Goal: Transaction & Acquisition: Purchase product/service

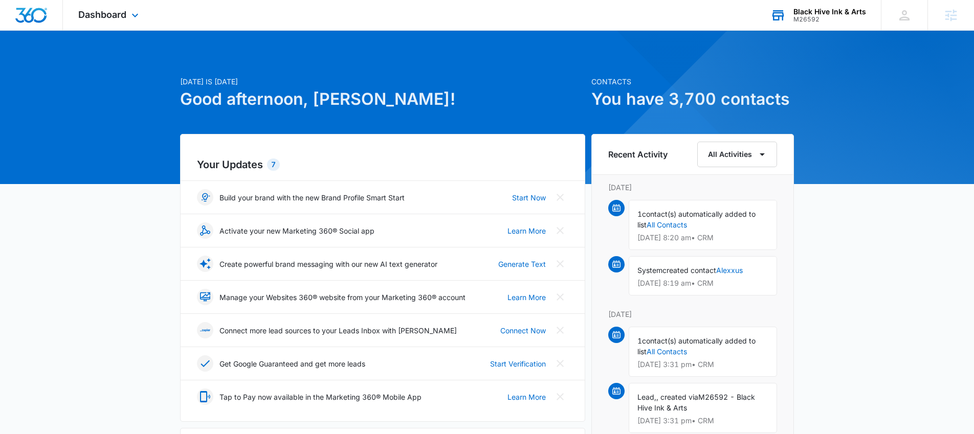
click at [806, 10] on div "Black Hive Ink & Arts" at bounding box center [830, 12] width 73 height 8
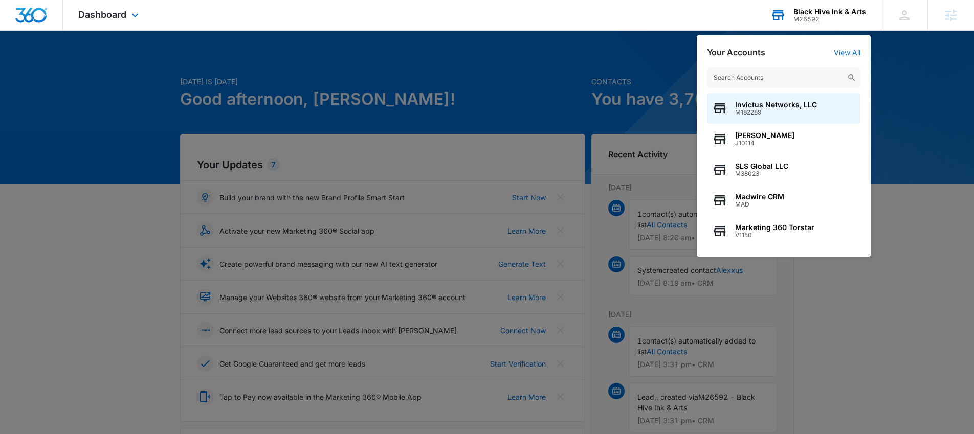
click at [745, 75] on input "text" at bounding box center [784, 78] width 154 height 20
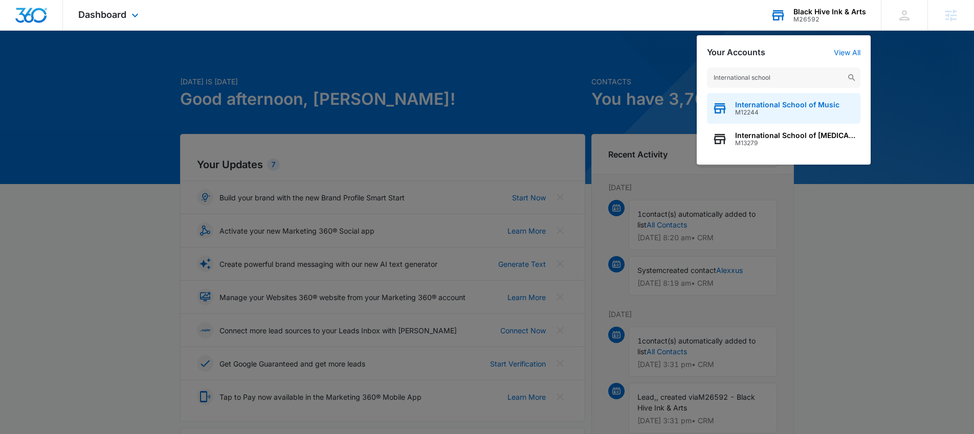
type input "International school"
click at [730, 104] on div "International School of Music M12244" at bounding box center [784, 108] width 154 height 31
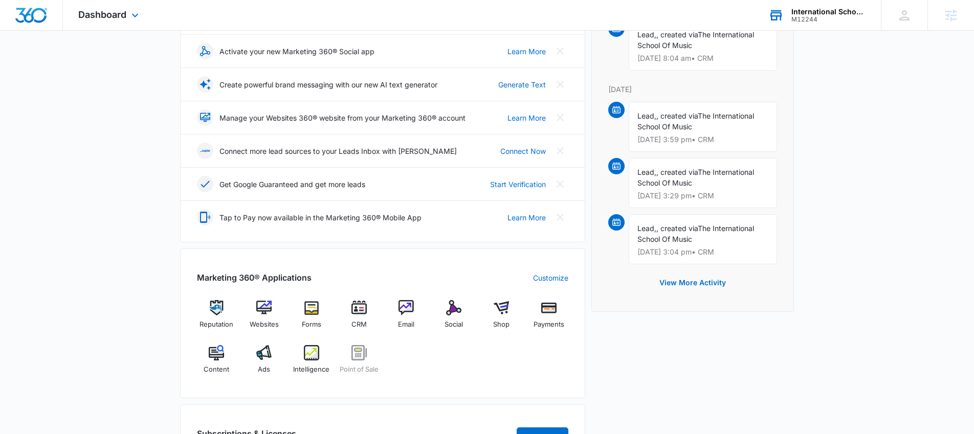
scroll to position [389, 0]
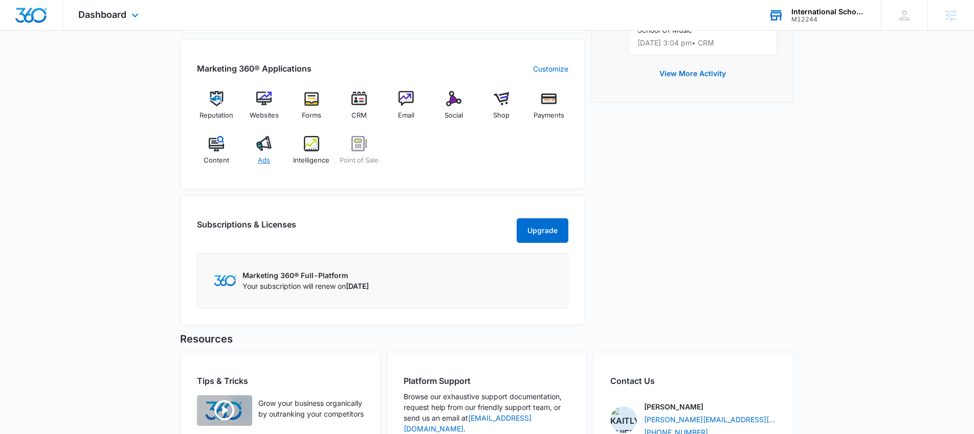
click at [264, 146] on img at bounding box center [263, 143] width 15 height 15
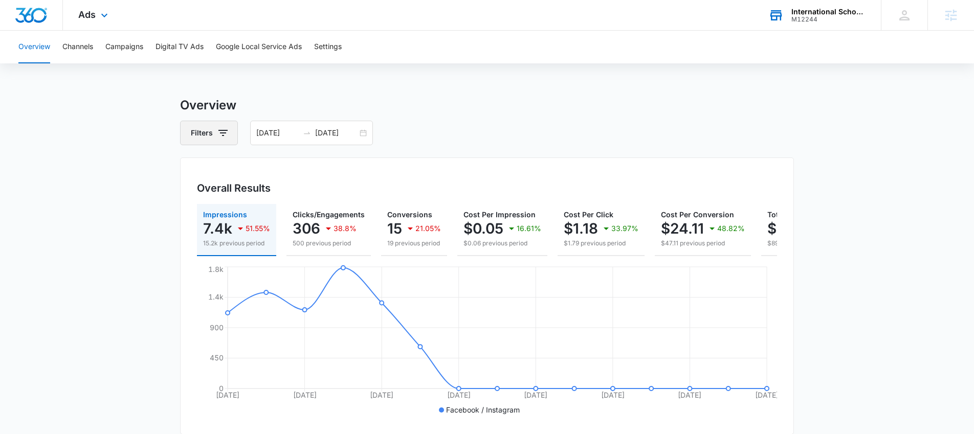
click at [220, 139] on icon "button" at bounding box center [223, 133] width 12 height 12
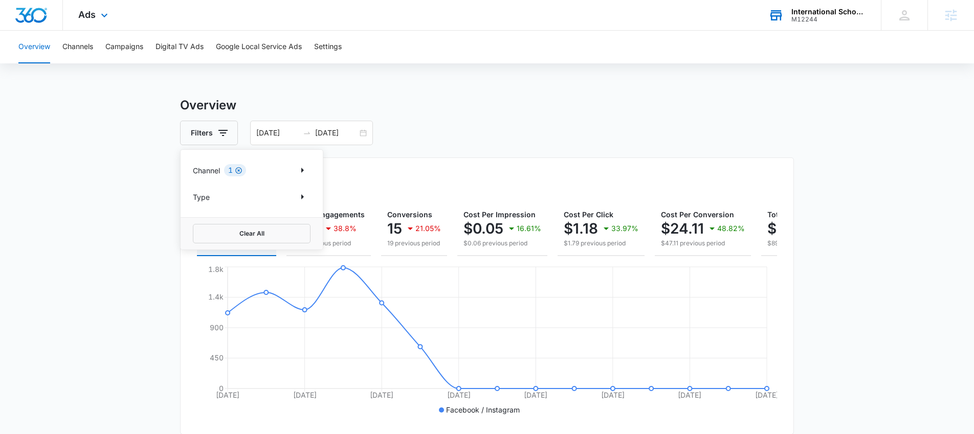
click at [240, 169] on icon "Clear" at bounding box center [239, 171] width 8 height 8
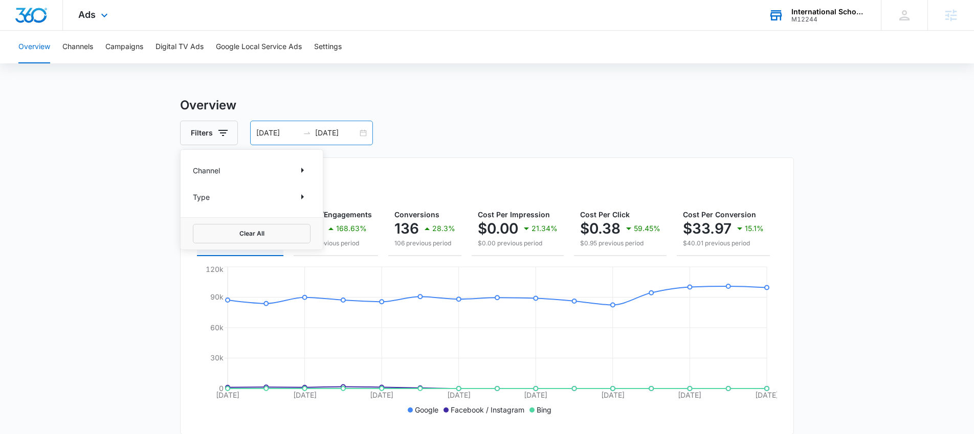
click at [364, 131] on div "[DATE] [DATE]" at bounding box center [311, 133] width 123 height 25
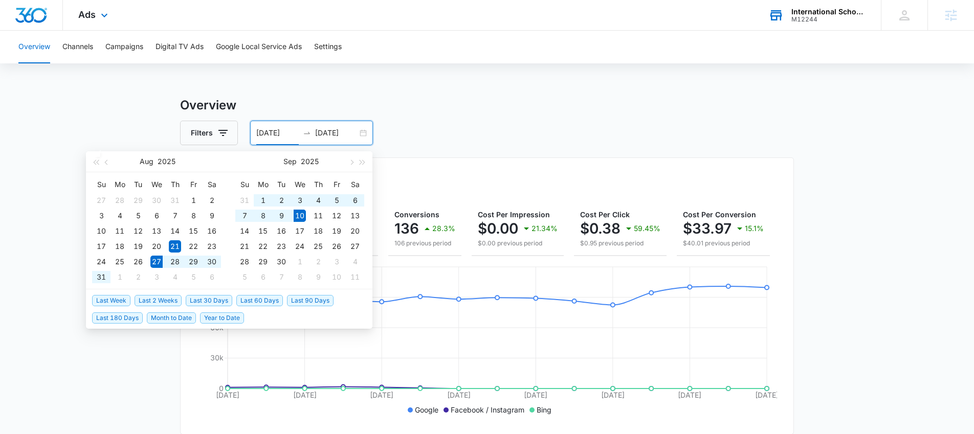
click at [162, 301] on span "Last 2 Weeks" at bounding box center [158, 300] width 47 height 11
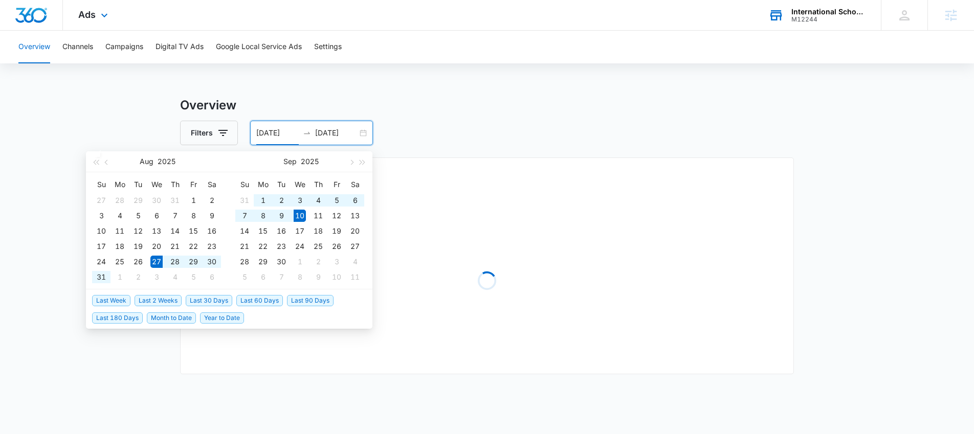
type input "[DATE]"
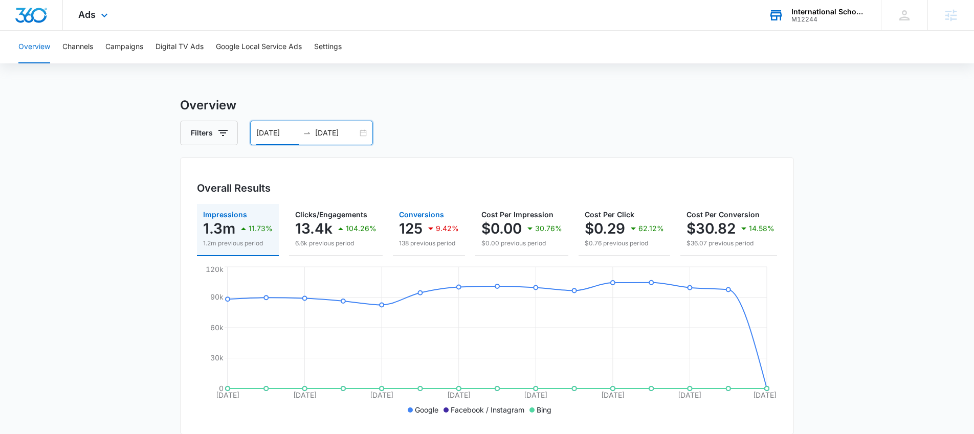
scroll to position [0, 139]
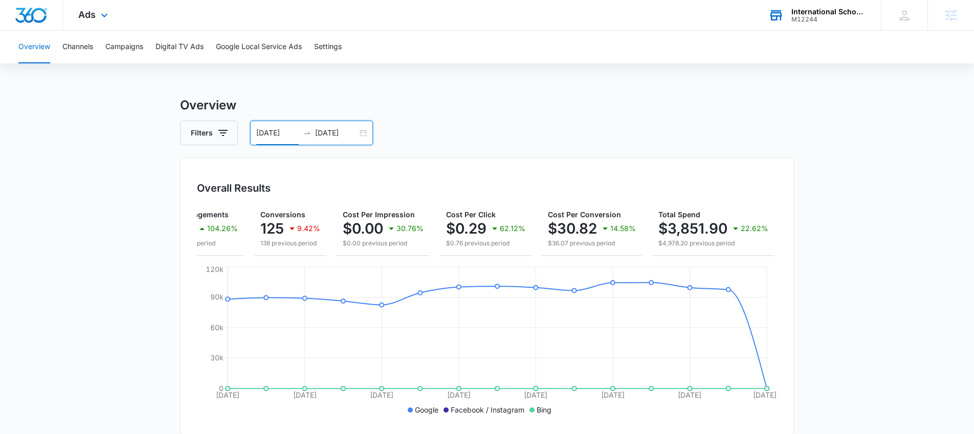
click at [330, 133] on input "[DATE]" at bounding box center [336, 132] width 42 height 11
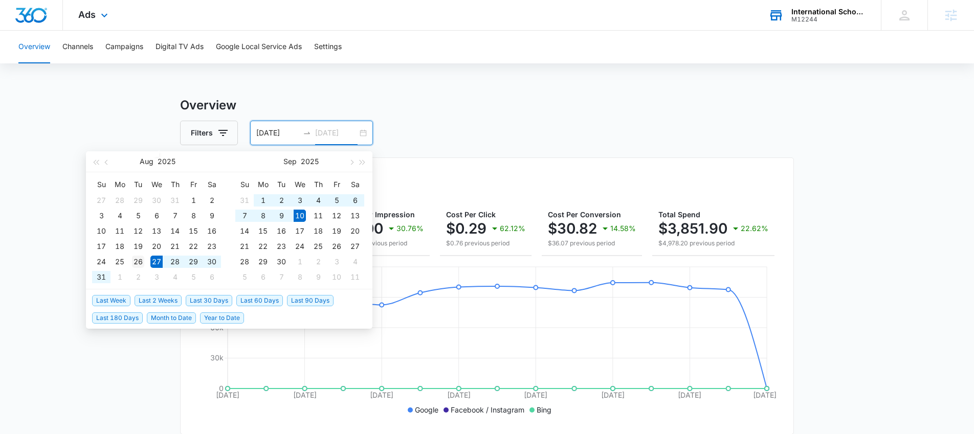
type input "[DATE]"
click at [136, 260] on div "26" at bounding box center [138, 262] width 12 height 12
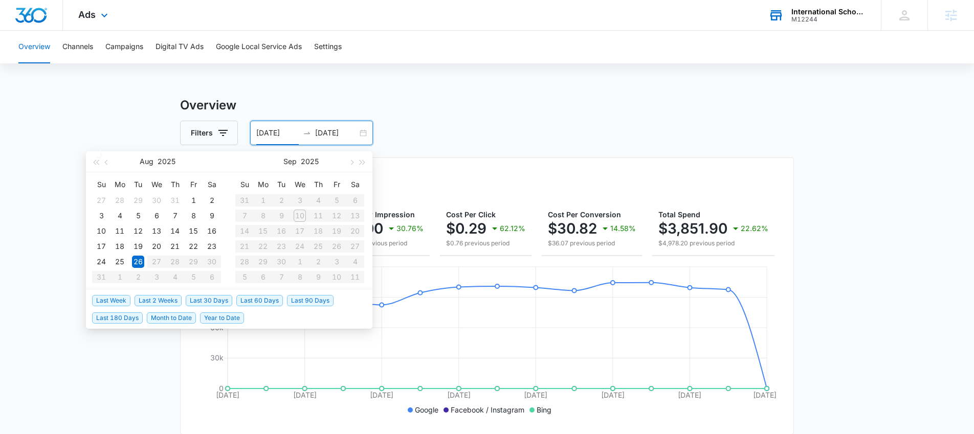
type input "[DATE]"
click at [137, 264] on div "26" at bounding box center [138, 262] width 12 height 12
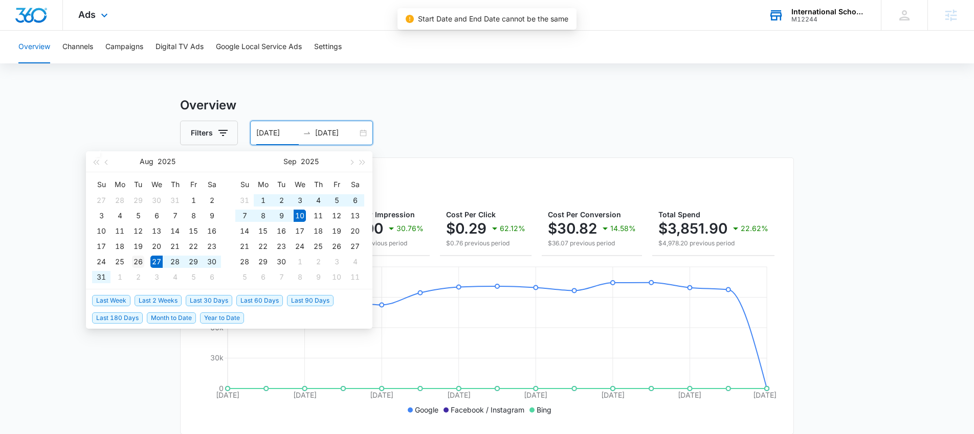
type input "[DATE]"
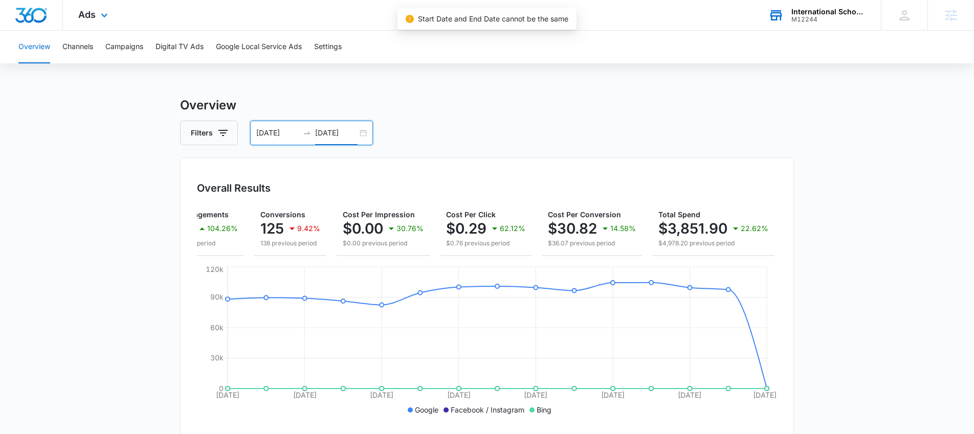
click at [324, 133] on input "[DATE]" at bounding box center [336, 132] width 42 height 11
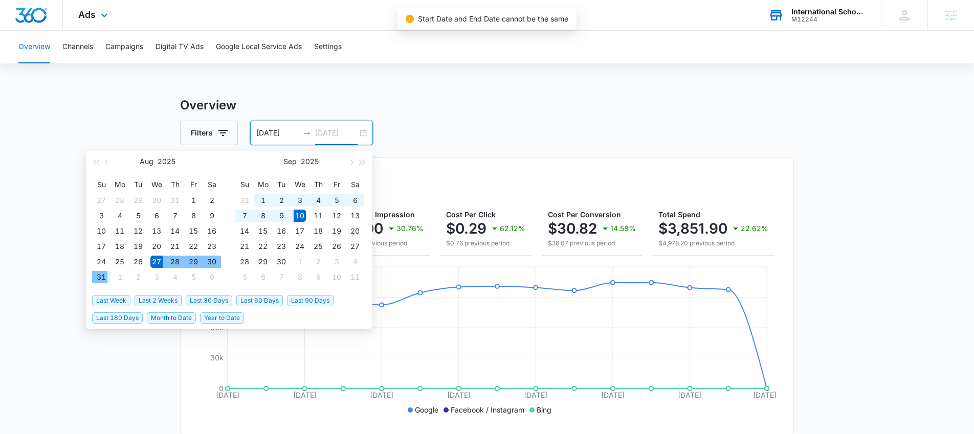
type input "[DATE]"
click at [281, 133] on input "[DATE]" at bounding box center [277, 132] width 42 height 11
type input "[DATE]"
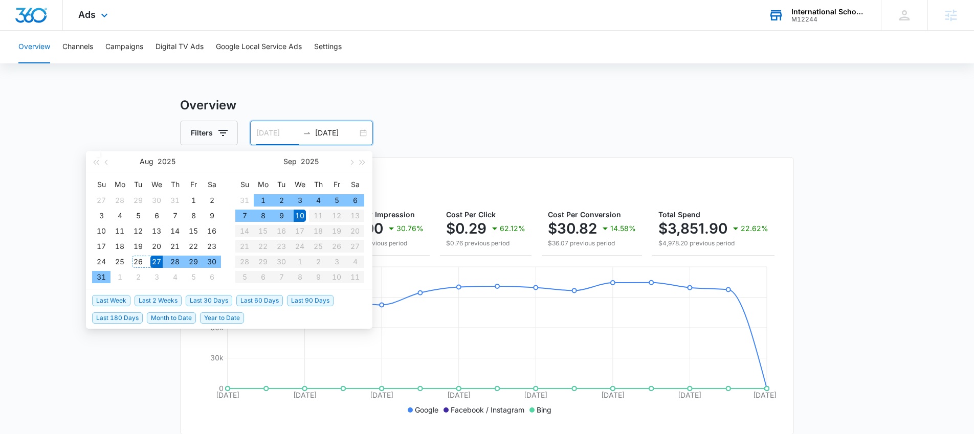
click at [138, 263] on div "26" at bounding box center [138, 262] width 12 height 12
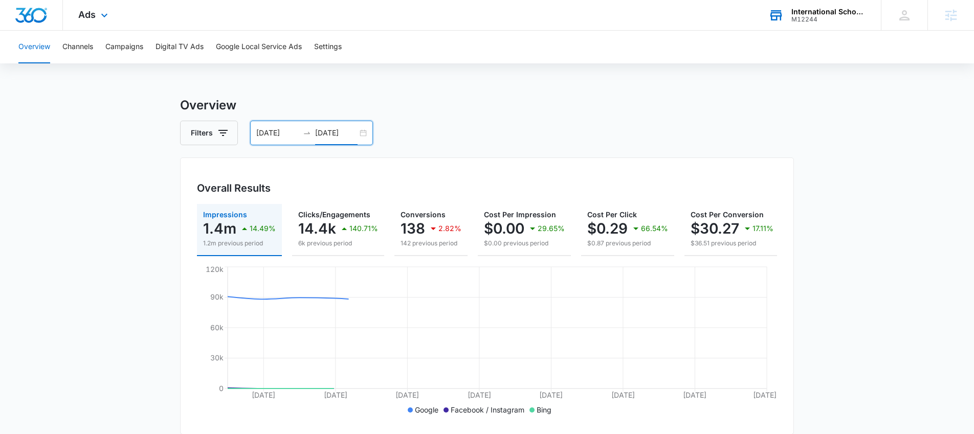
click at [333, 136] on input "[DATE]" at bounding box center [336, 132] width 42 height 11
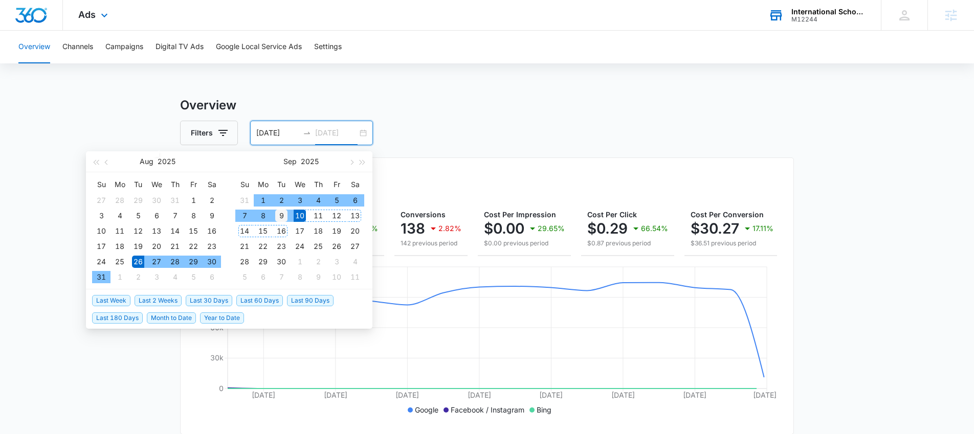
type input "[DATE]"
click at [281, 215] on div "9" at bounding box center [281, 216] width 12 height 12
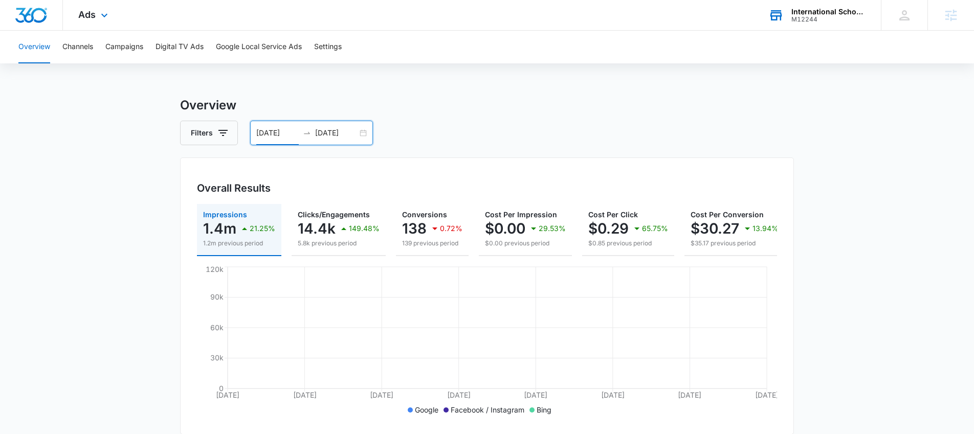
click at [367, 105] on h3 "Overview" at bounding box center [487, 105] width 614 height 18
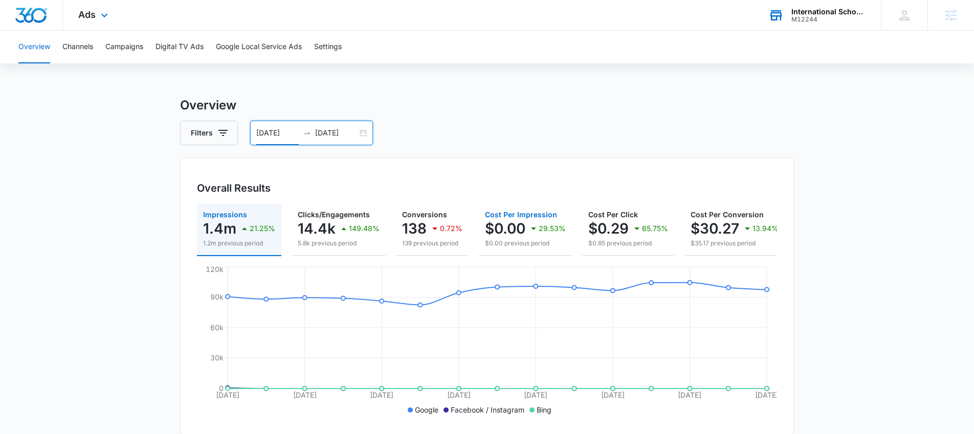
scroll to position [0, 139]
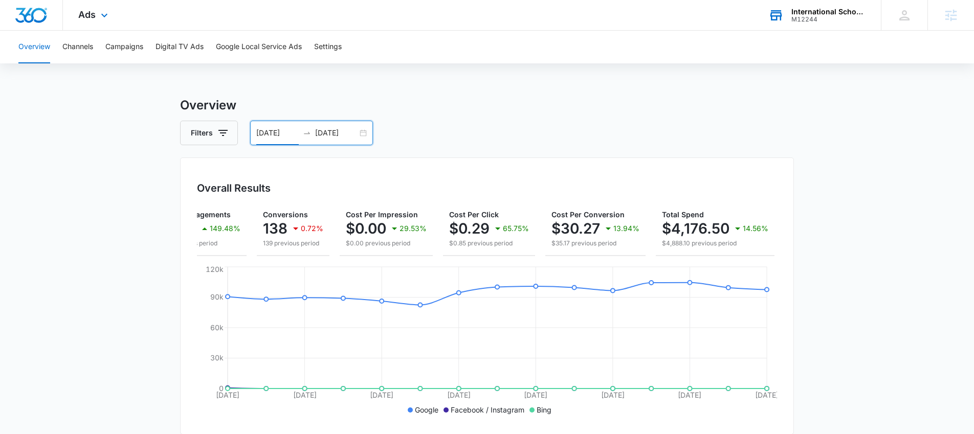
click at [787, 29] on div "International School of Music M12244 Your Accounts View All" at bounding box center [817, 15] width 128 height 30
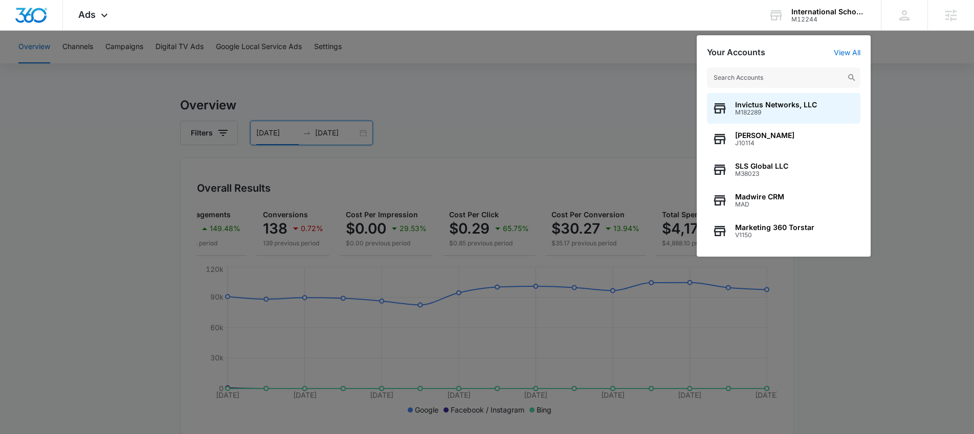
click at [764, 74] on input "text" at bounding box center [784, 78] width 154 height 20
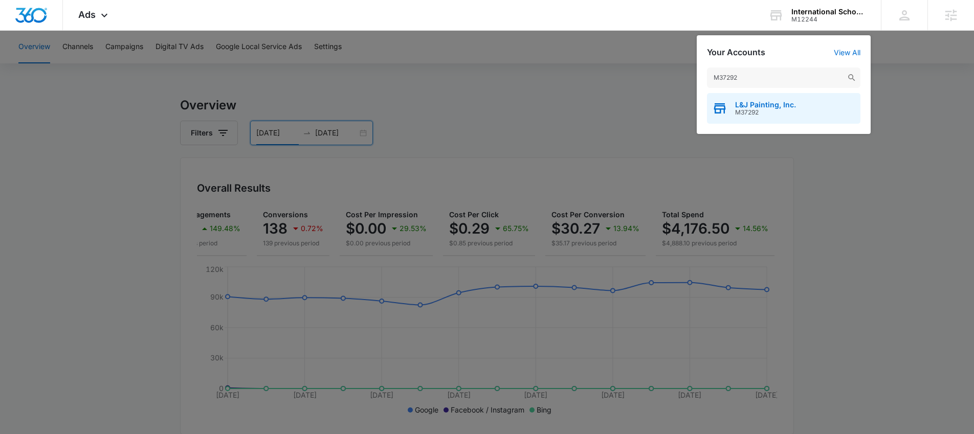
type input "M37292"
click at [760, 112] on span "M37292" at bounding box center [765, 112] width 61 height 7
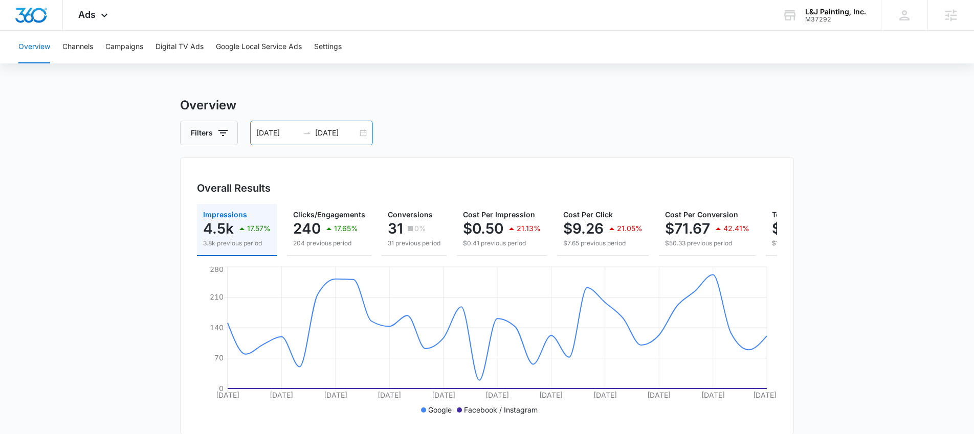
click at [364, 135] on div "[DATE] [DATE]" at bounding box center [311, 133] width 123 height 25
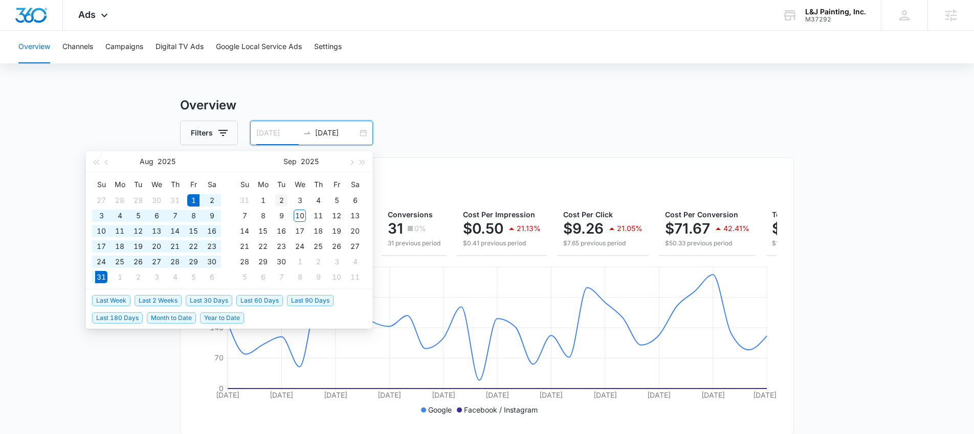
type input "[DATE]"
click at [278, 198] on div "2" at bounding box center [281, 200] width 12 height 12
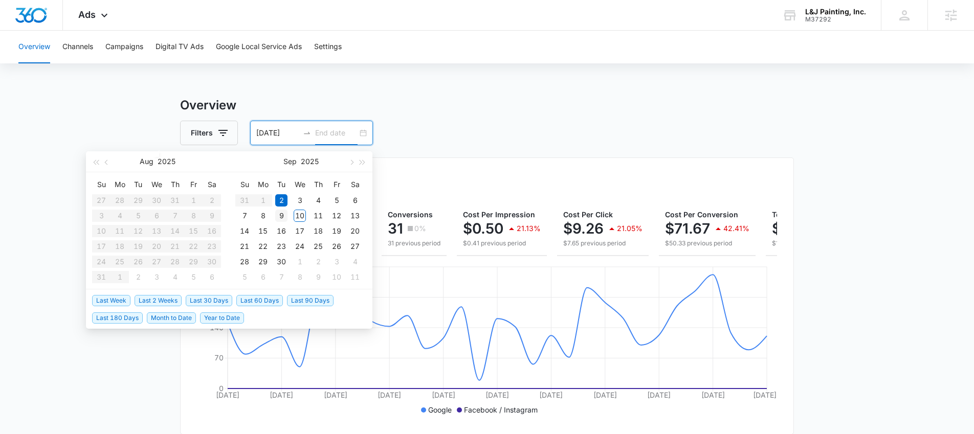
type input "[DATE]"
click at [279, 212] on div "9" at bounding box center [281, 216] width 12 height 12
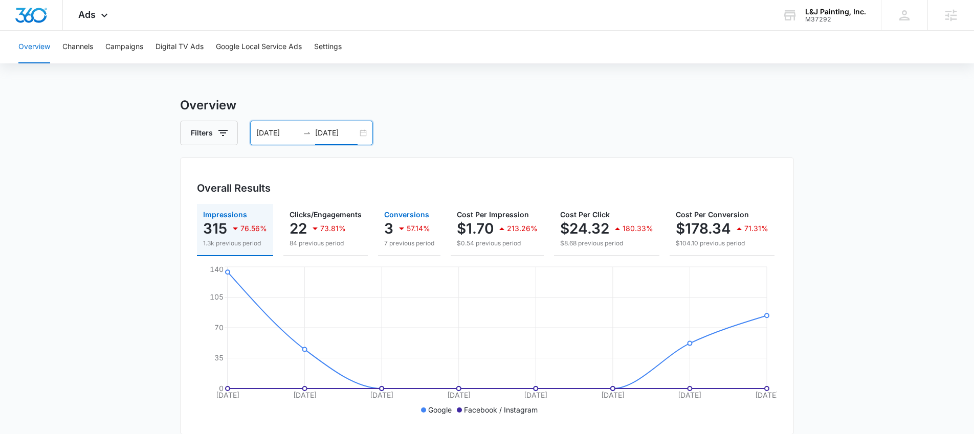
click at [412, 227] on p "57.14%" at bounding box center [419, 228] width 24 height 7
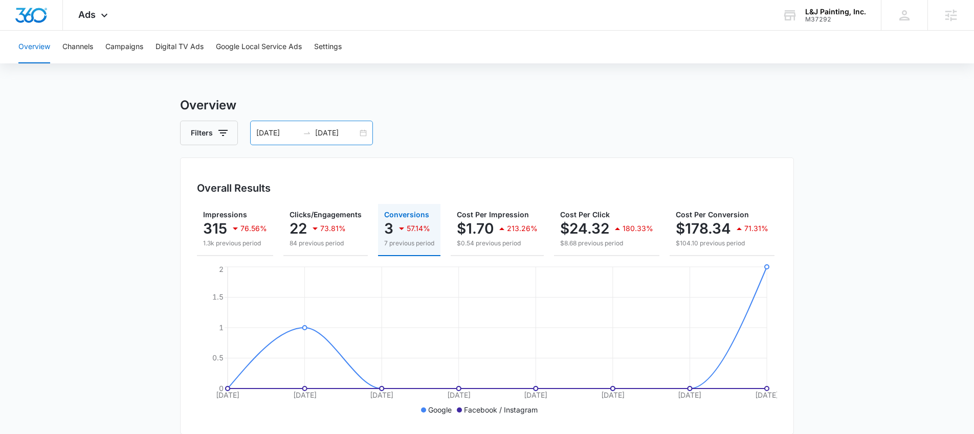
click at [364, 129] on div "[DATE] [DATE]" at bounding box center [311, 133] width 123 height 25
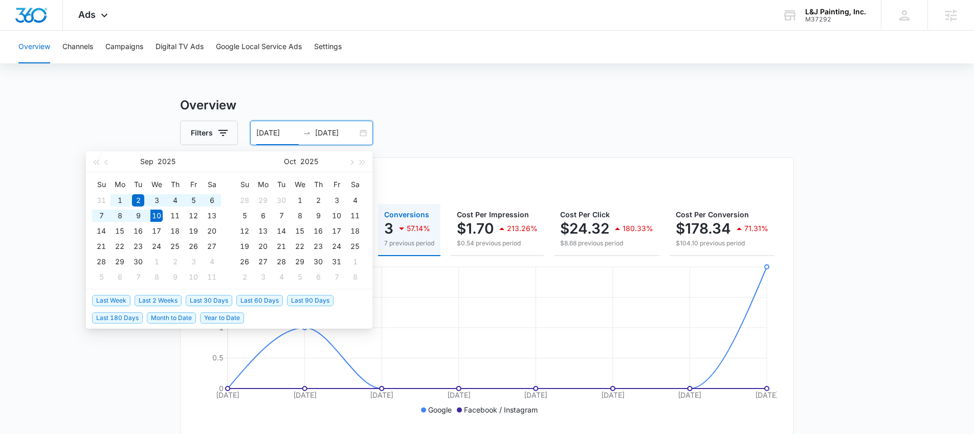
click at [168, 302] on span "Last 2 Weeks" at bounding box center [158, 300] width 47 height 11
type input "[DATE]"
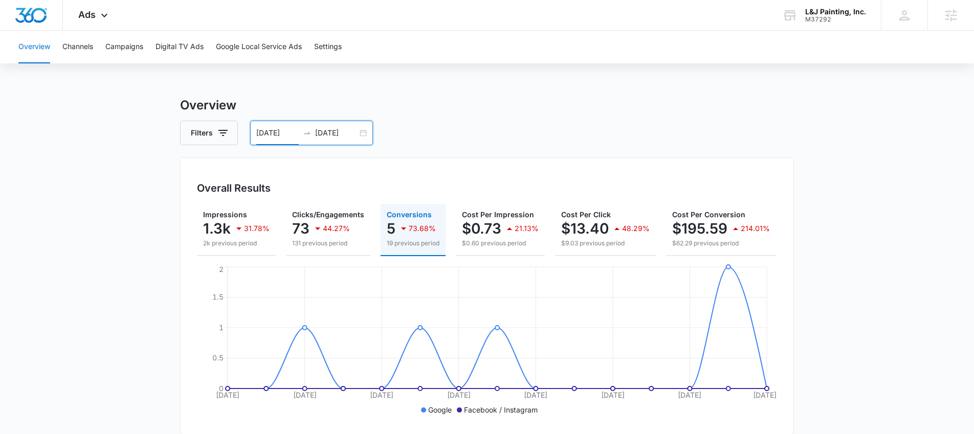
click at [247, 49] on button "Google Local Service Ads" at bounding box center [259, 47] width 86 height 33
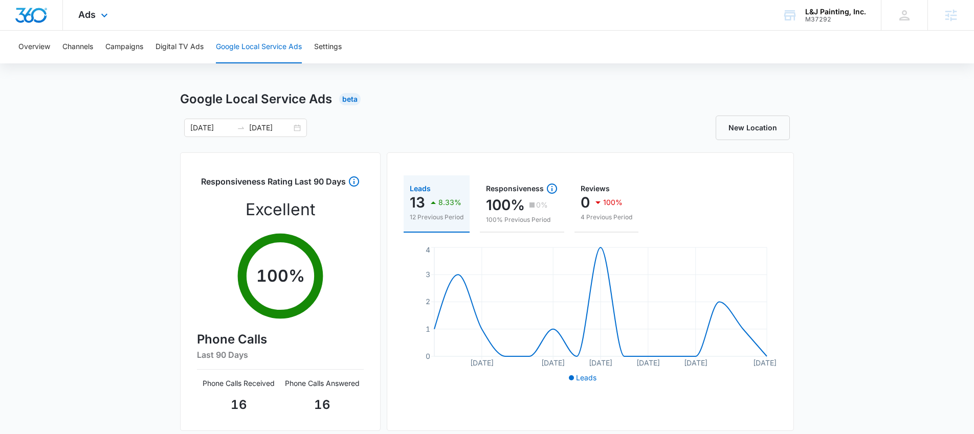
scroll to position [4, 0]
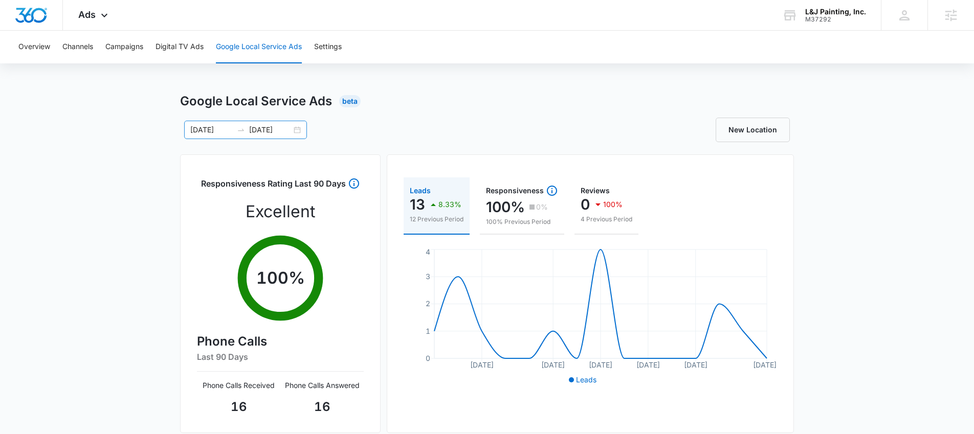
click at [295, 131] on div "[DATE] [DATE]" at bounding box center [245, 130] width 123 height 18
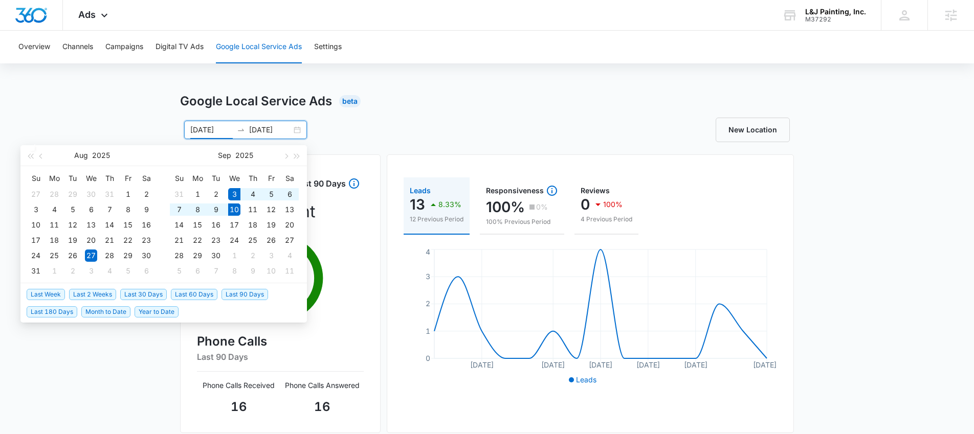
click at [50, 293] on span "Last Week" at bounding box center [46, 294] width 38 height 11
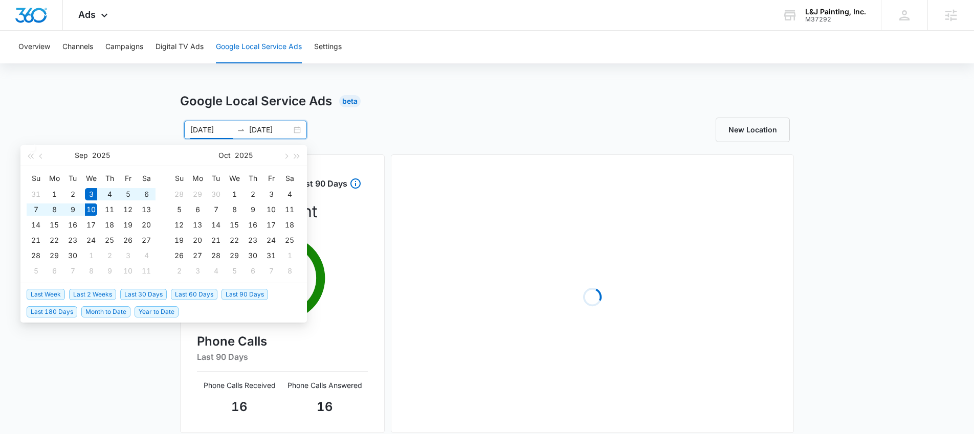
type input "[DATE]"
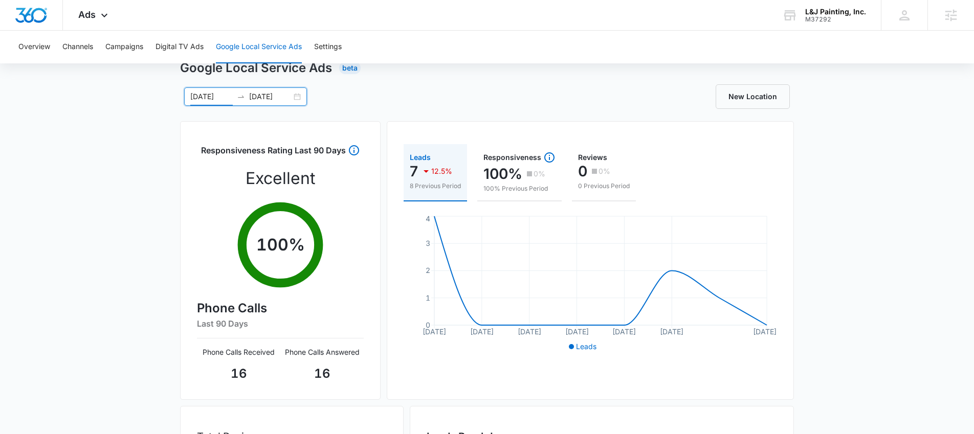
scroll to position [36, 0]
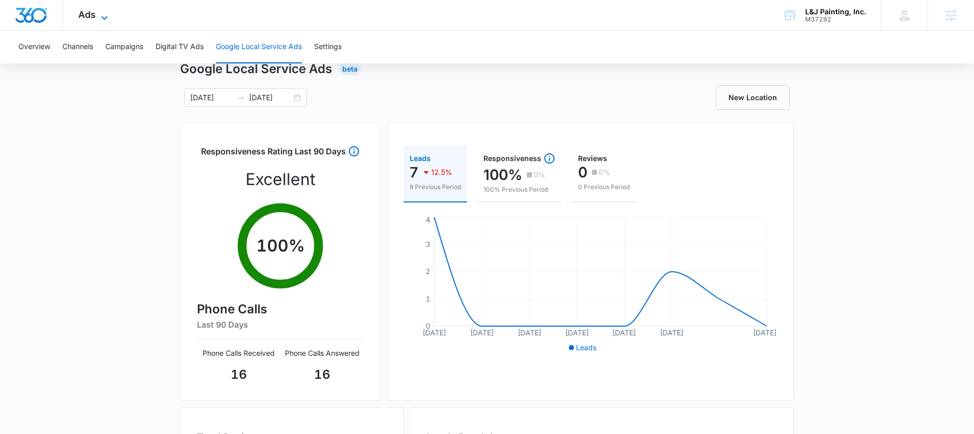
click at [89, 15] on span "Ads" at bounding box center [86, 14] width 17 height 11
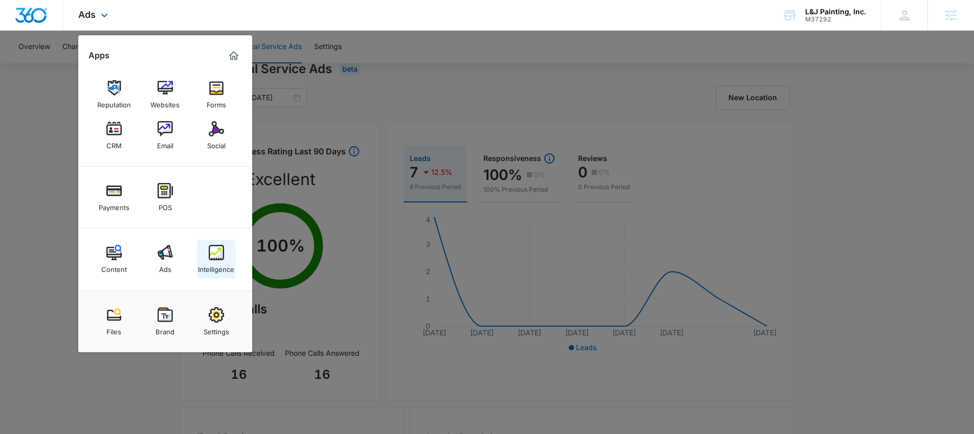
click at [201, 255] on link "Intelligence" at bounding box center [216, 259] width 39 height 39
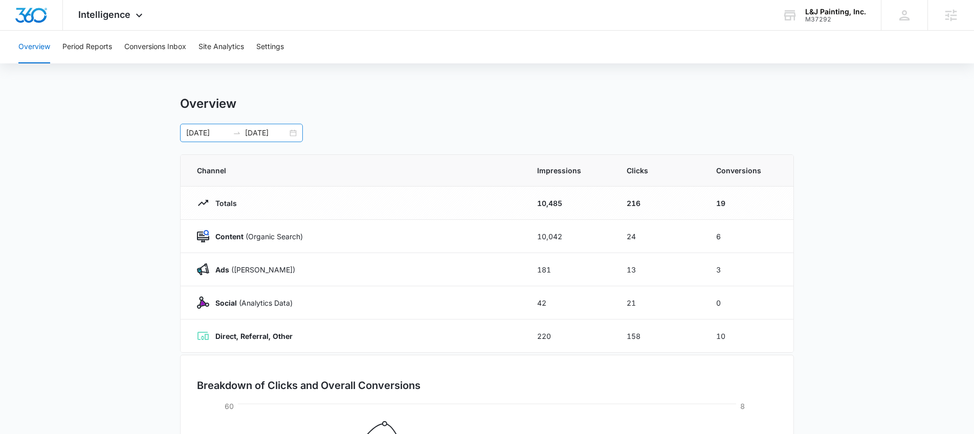
click at [294, 134] on div "[DATE] [DATE]" at bounding box center [241, 133] width 123 height 18
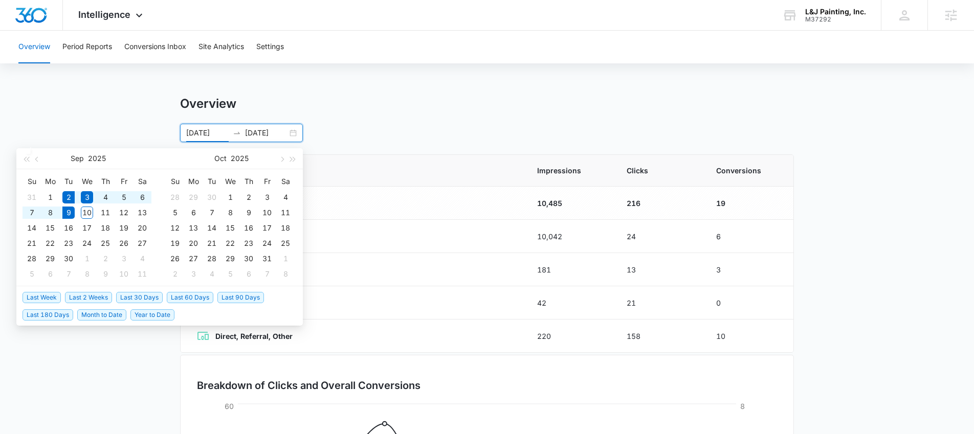
click at [34, 296] on span "Last Week" at bounding box center [42, 297] width 38 height 11
type input "[DATE]"
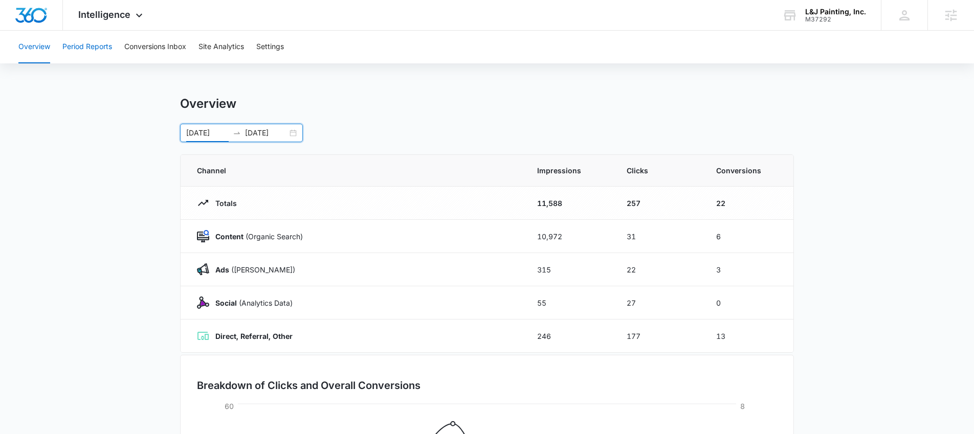
click at [98, 50] on button "Period Reports" at bounding box center [87, 47] width 50 height 33
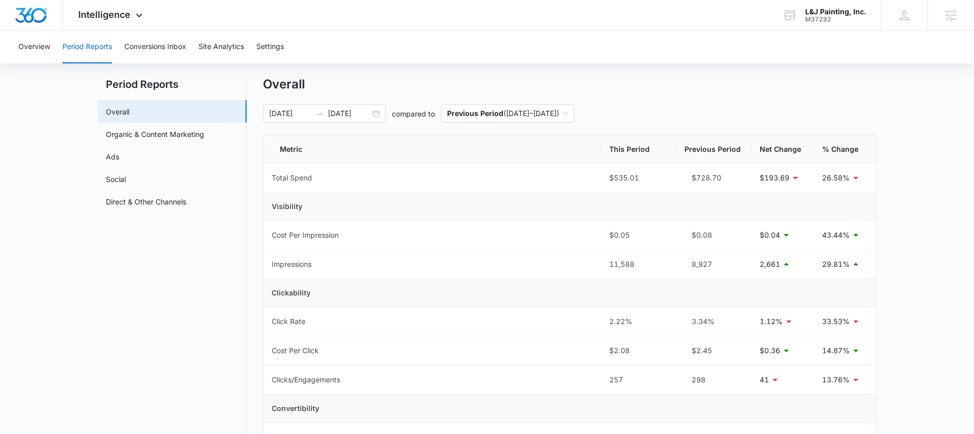
scroll to position [18, 0]
click at [119, 159] on link "Ads" at bounding box center [112, 158] width 13 height 11
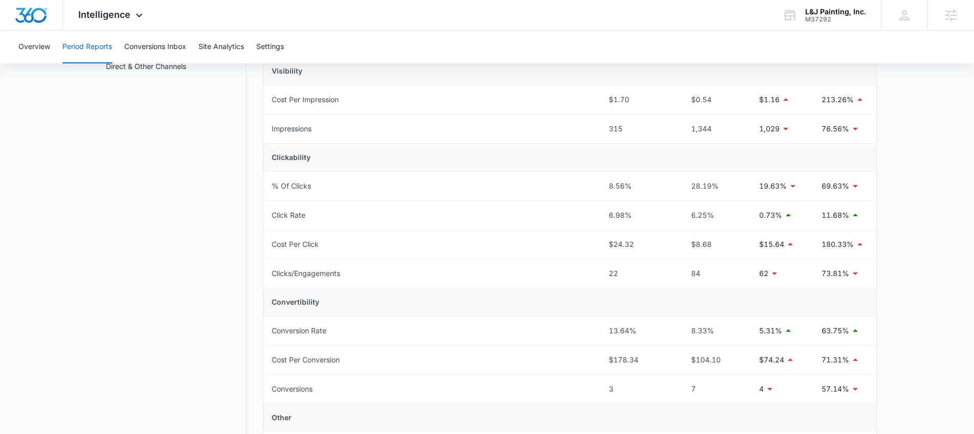
scroll to position [156, 0]
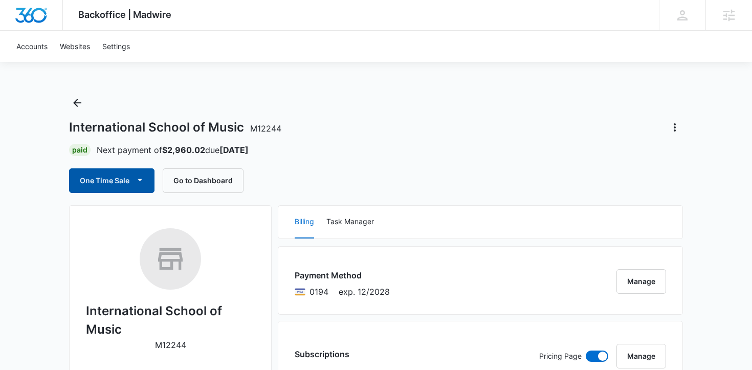
click at [111, 186] on button "One Time Sale" at bounding box center [111, 180] width 85 height 25
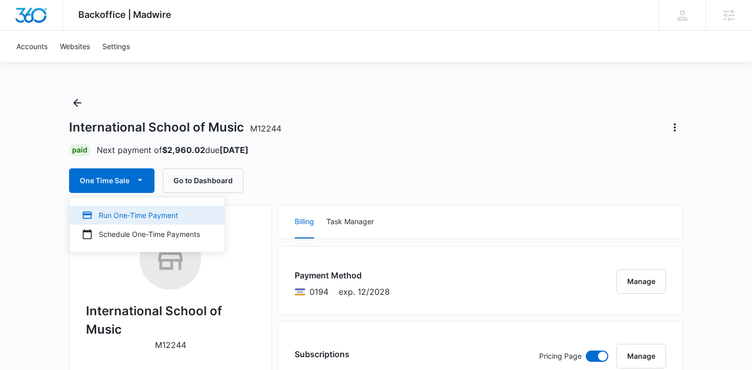
click at [112, 208] on button "Run One-Time Payment" at bounding box center [147, 215] width 155 height 19
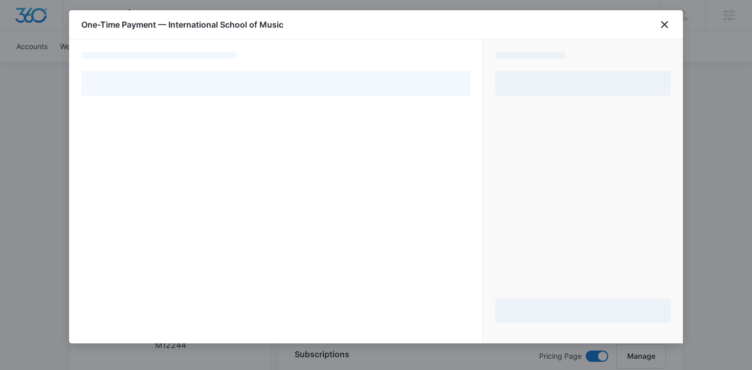
select select "pm_1ONkGBA4n8RTgNjUZOb09EKL"
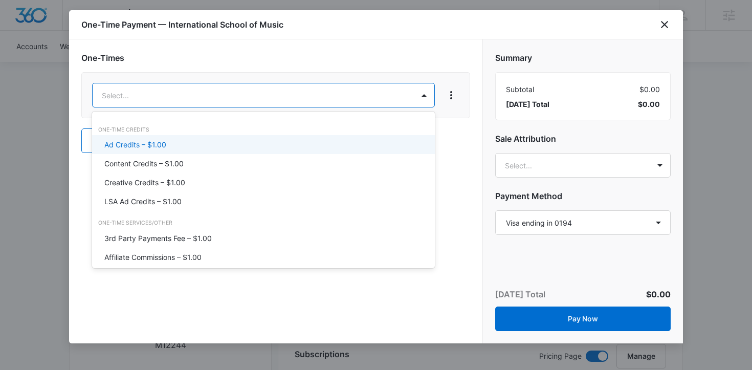
click at [179, 141] on div "Ad Credits – $1.00" at bounding box center [262, 144] width 316 height 11
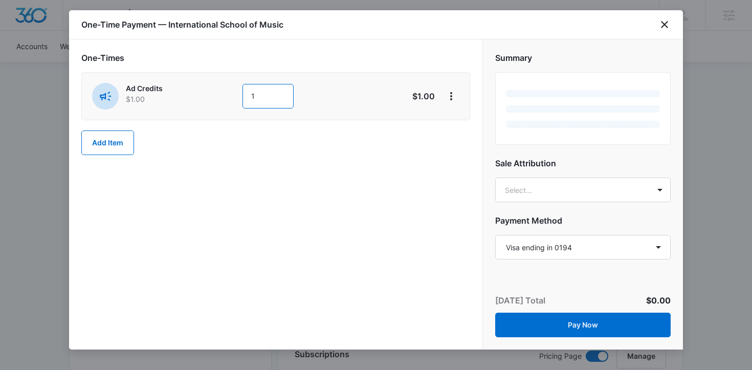
click at [268, 94] on input "1" at bounding box center [268, 96] width 51 height 25
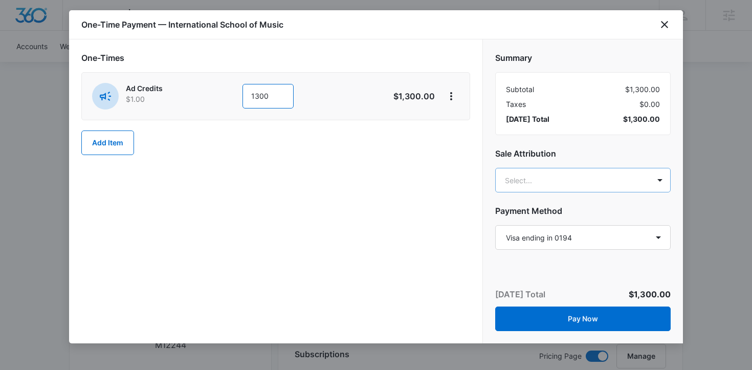
type input "1300"
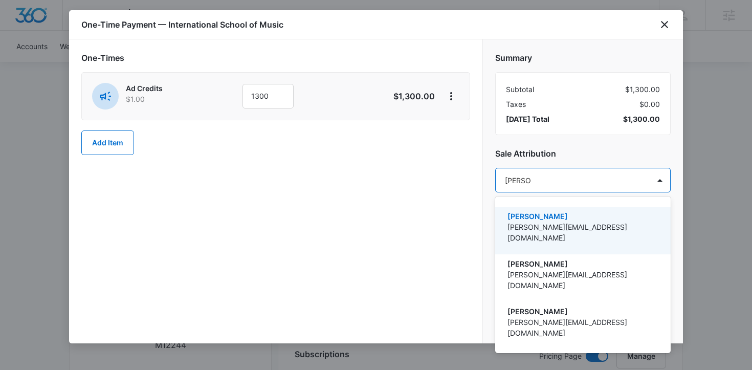
type input "Kaitlyn t"
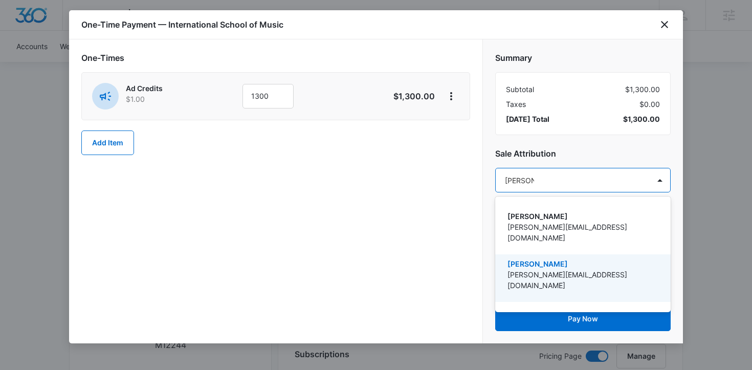
click at [553, 258] on p "[PERSON_NAME]" at bounding box center [582, 263] width 149 height 11
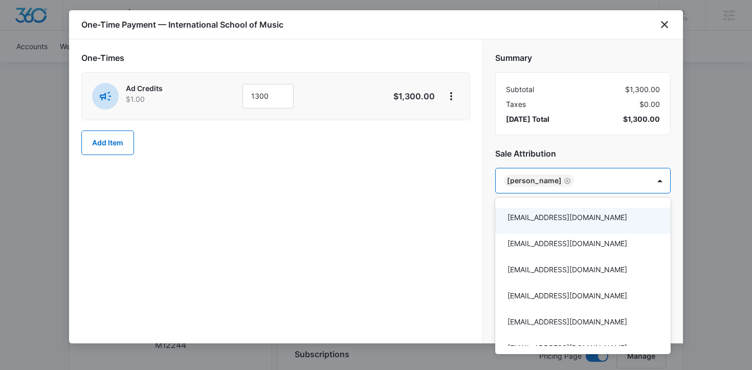
click at [253, 198] on div at bounding box center [376, 185] width 752 height 370
